Goal: Task Accomplishment & Management: Complete application form

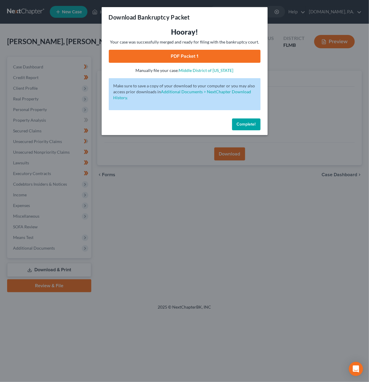
click at [255, 128] on button "Complete!" at bounding box center [246, 124] width 28 height 12
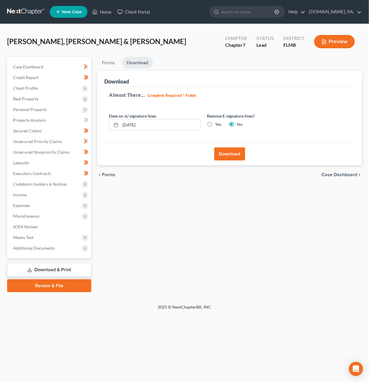
click at [66, 290] on link "Review & File" at bounding box center [49, 285] width 84 height 13
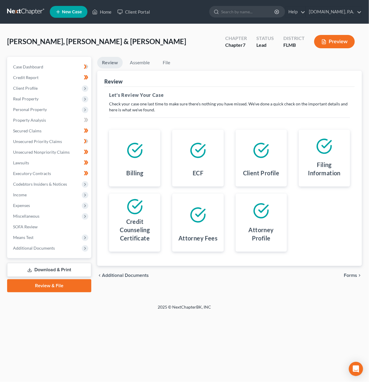
click at [352, 275] on span "Forms" at bounding box center [350, 275] width 13 height 5
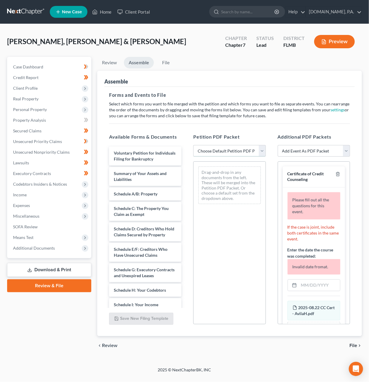
click at [220, 149] on select "Choose Default Petition PDF Packet Complete Bankruptcy Petition (all forms and …" at bounding box center [229, 151] width 72 height 12
select select "1"
click at [193, 145] on select "Choose Default Petition PDF Packet Complete Bankruptcy Petition (all forms and …" at bounding box center [229, 151] width 72 height 12
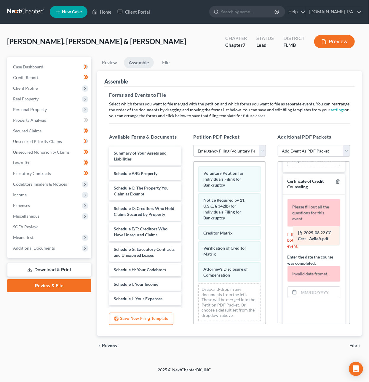
scroll to position [189, 0]
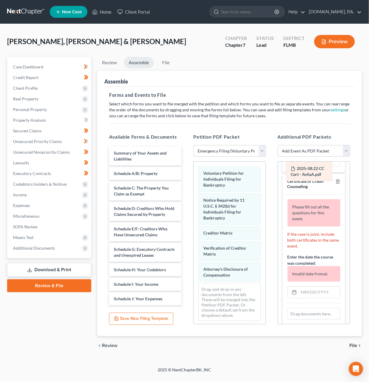
drag, startPoint x: 315, startPoint y: 318, endPoint x: 314, endPoint y: 171, distance: 147.5
click at [314, 308] on div "2025-08.22 CC Cert - AvilaA.pdf Amended 2025-08.22 CC Cert - AvilaA.pdf 2025-08…" at bounding box center [313, 314] width 53 height 12
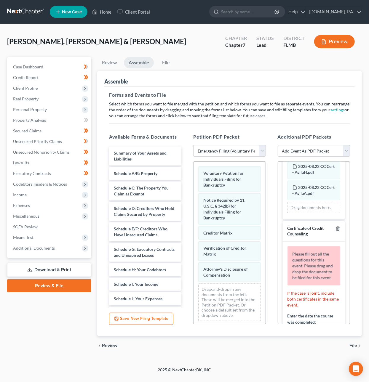
scroll to position [141, 0]
click at [336, 231] on icon "button" at bounding box center [337, 229] width 3 height 4
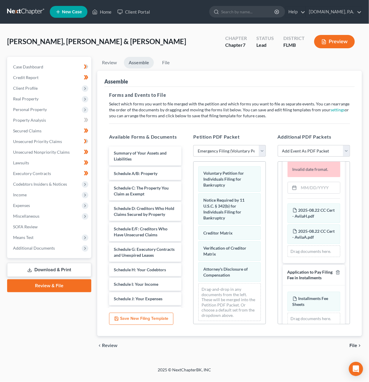
scroll to position [97, 0]
click at [319, 187] on input "text" at bounding box center [319, 187] width 41 height 11
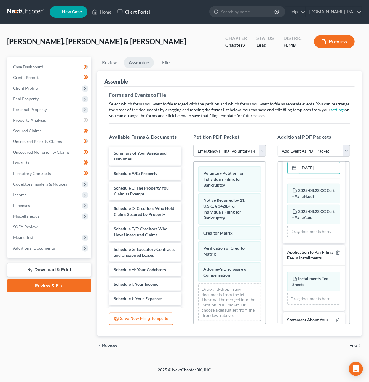
type input "[DATE]"
click at [353, 345] on span "File" at bounding box center [353, 345] width 8 height 5
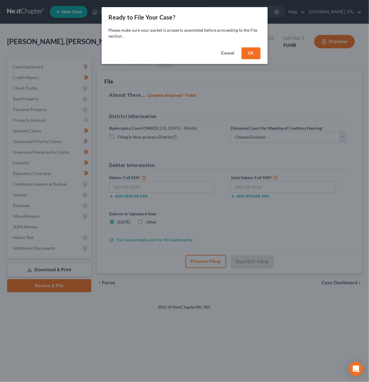
click at [232, 53] on button "Cancel" at bounding box center [227, 53] width 23 height 12
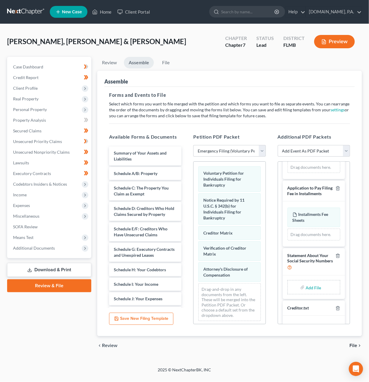
scroll to position [142, 0]
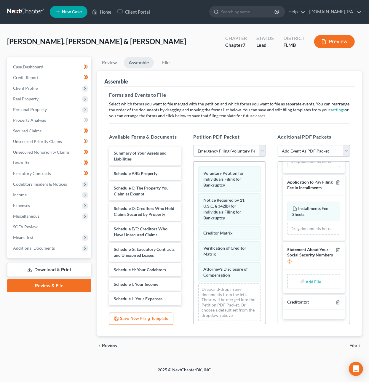
click at [306, 280] on input "file" at bounding box center [312, 281] width 14 height 11
type input "C:\fakepath\Form 121 - AvilaHA.pdf"
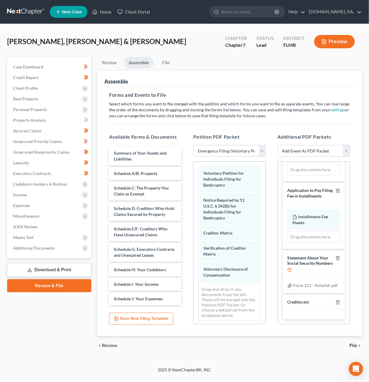
scroll to position [0, 0]
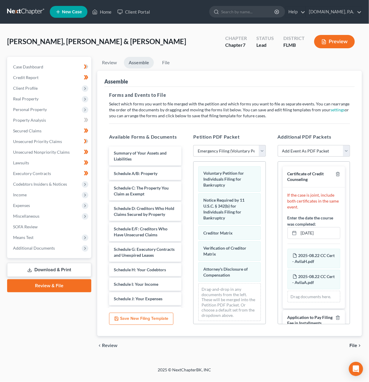
click at [352, 345] on span "File" at bounding box center [353, 345] width 8 height 5
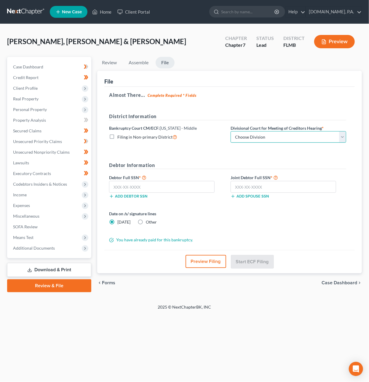
click at [272, 134] on select "Choose Division [GEOGRAPHIC_DATA][PERSON_NAME] [GEOGRAPHIC_DATA] [GEOGRAPHIC_DA…" at bounding box center [287, 137] width 115 height 12
select select "2"
click at [230, 131] on select "Choose Division [GEOGRAPHIC_DATA][PERSON_NAME] [GEOGRAPHIC_DATA] [GEOGRAPHIC_DA…" at bounding box center [287, 137] width 115 height 12
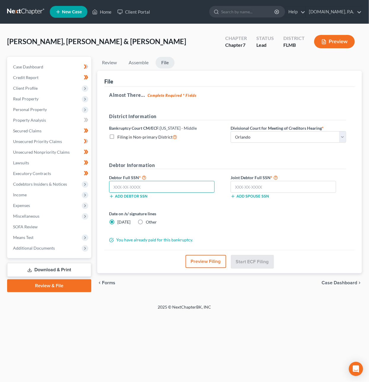
click at [182, 186] on input "text" at bounding box center [161, 187] width 105 height 12
type input "456-47-5122"
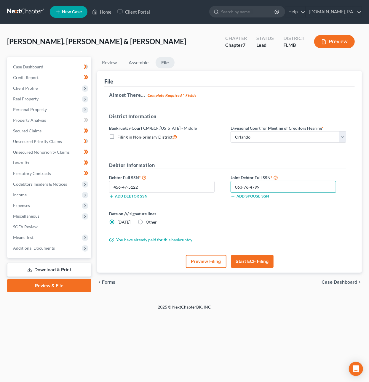
type input "063-76-4799"
click at [257, 261] on button "Start ECF Filing" at bounding box center [252, 261] width 42 height 13
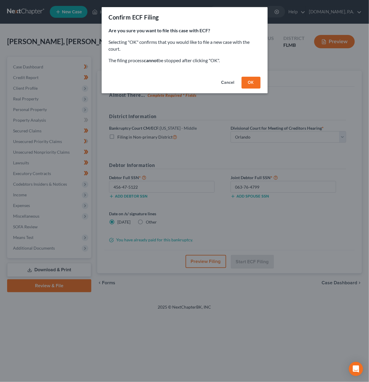
click at [251, 80] on button "OK" at bounding box center [250, 83] width 19 height 12
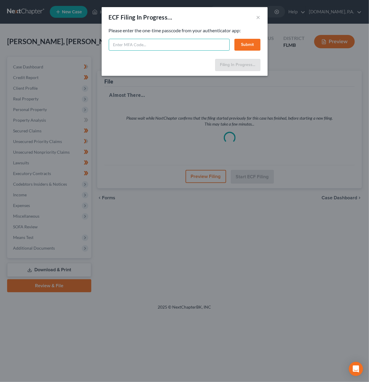
click at [153, 46] on input "text" at bounding box center [169, 45] width 121 height 12
type input "6"
type input "375789"
click at [249, 44] on button "Submit" at bounding box center [247, 45] width 26 height 12
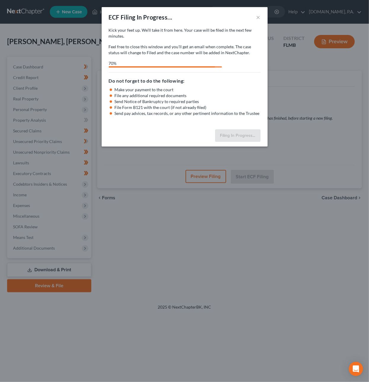
select select "2"
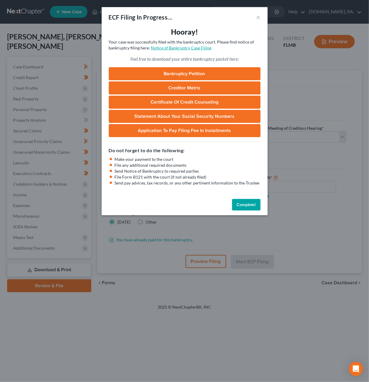
click at [176, 48] on link "Notice of Bankruptcy Case Filing" at bounding box center [181, 47] width 60 height 5
click at [245, 205] on button "Complete!" at bounding box center [246, 205] width 28 height 12
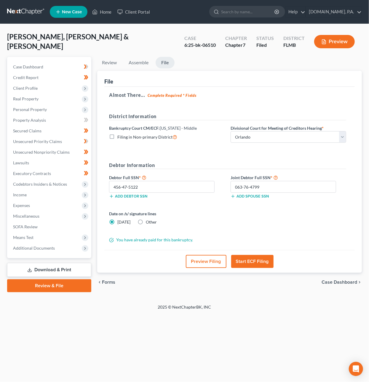
click at [29, 12] on link at bounding box center [26, 12] width 38 height 11
